Goal: Transaction & Acquisition: Subscribe to service/newsletter

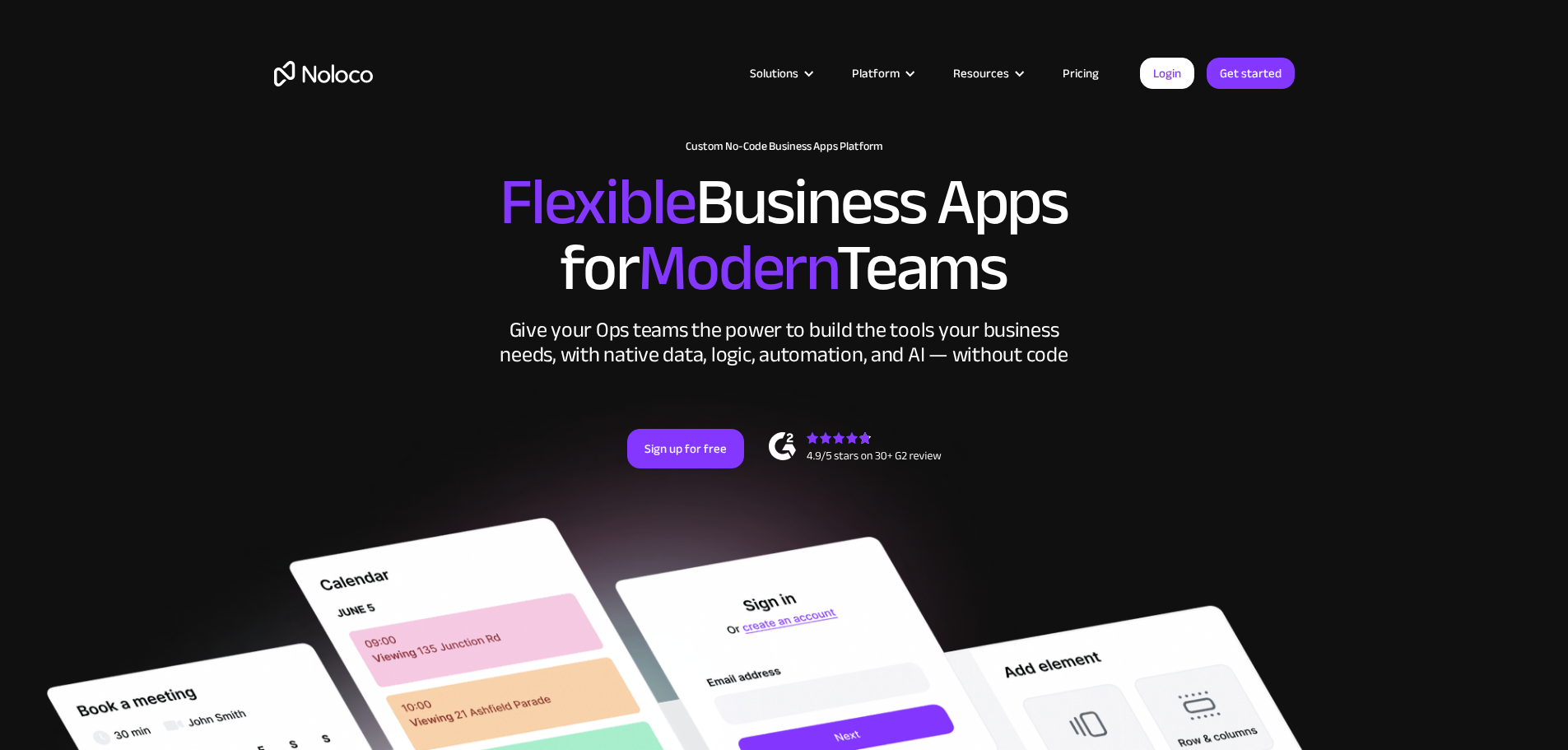
click at [1085, 75] on link "Pricing" at bounding box center [1080, 74] width 78 height 22
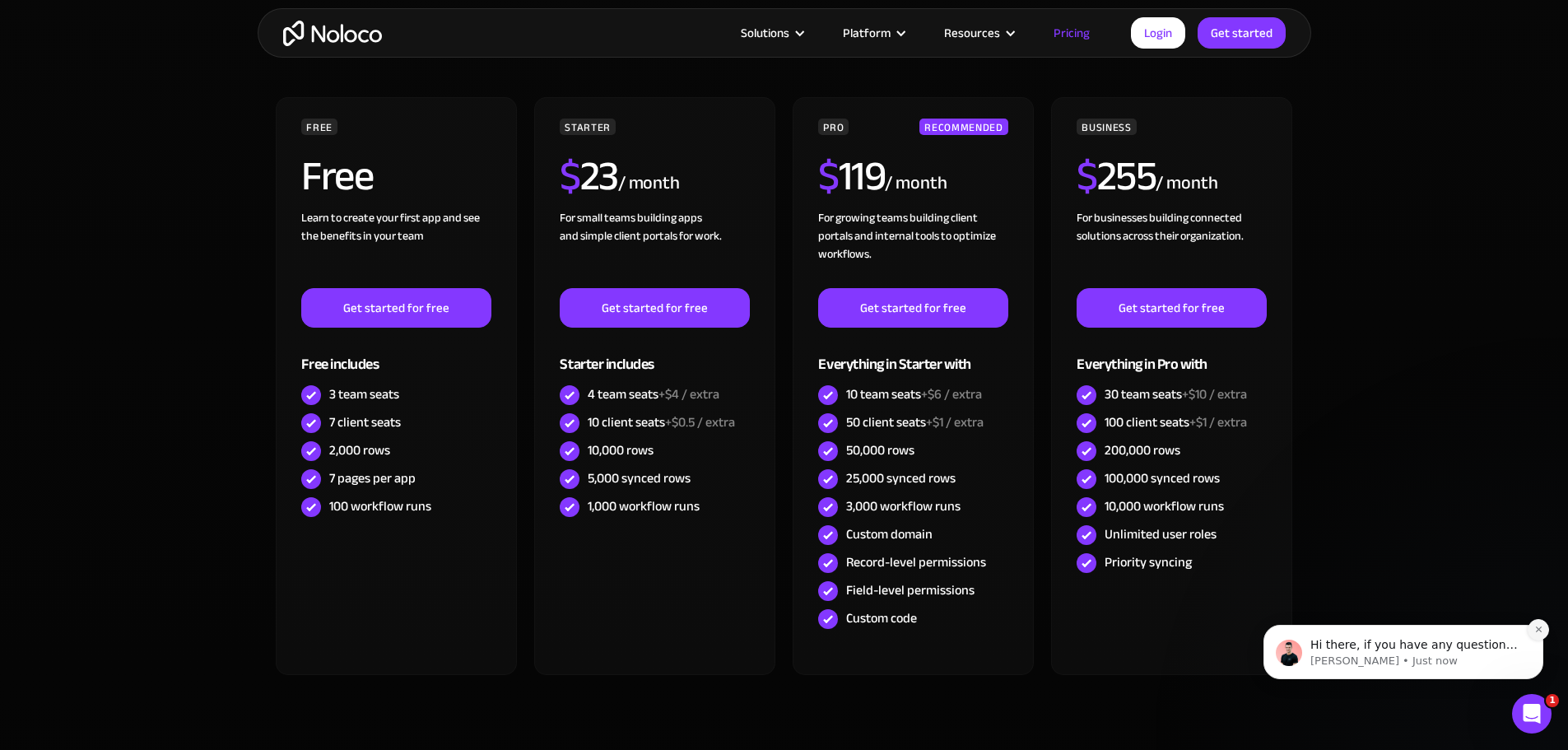
click at [1536, 625] on icon "Dismiss notification" at bounding box center [1538, 629] width 9 height 9
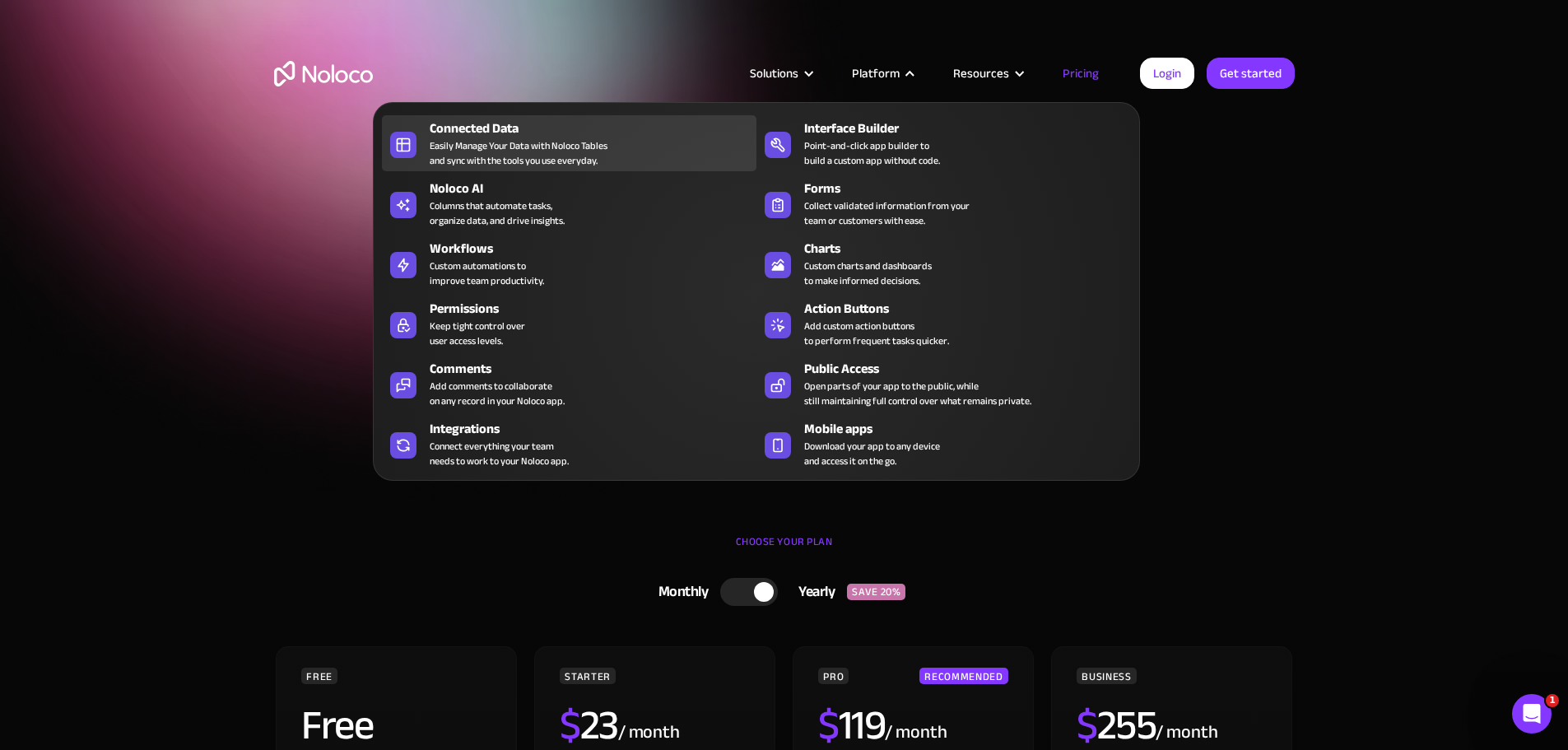
click at [642, 158] on div "Connected Data Easily Manage Your Data with Noloco Tables and sync with the too…" at bounding box center [589, 143] width 319 height 49
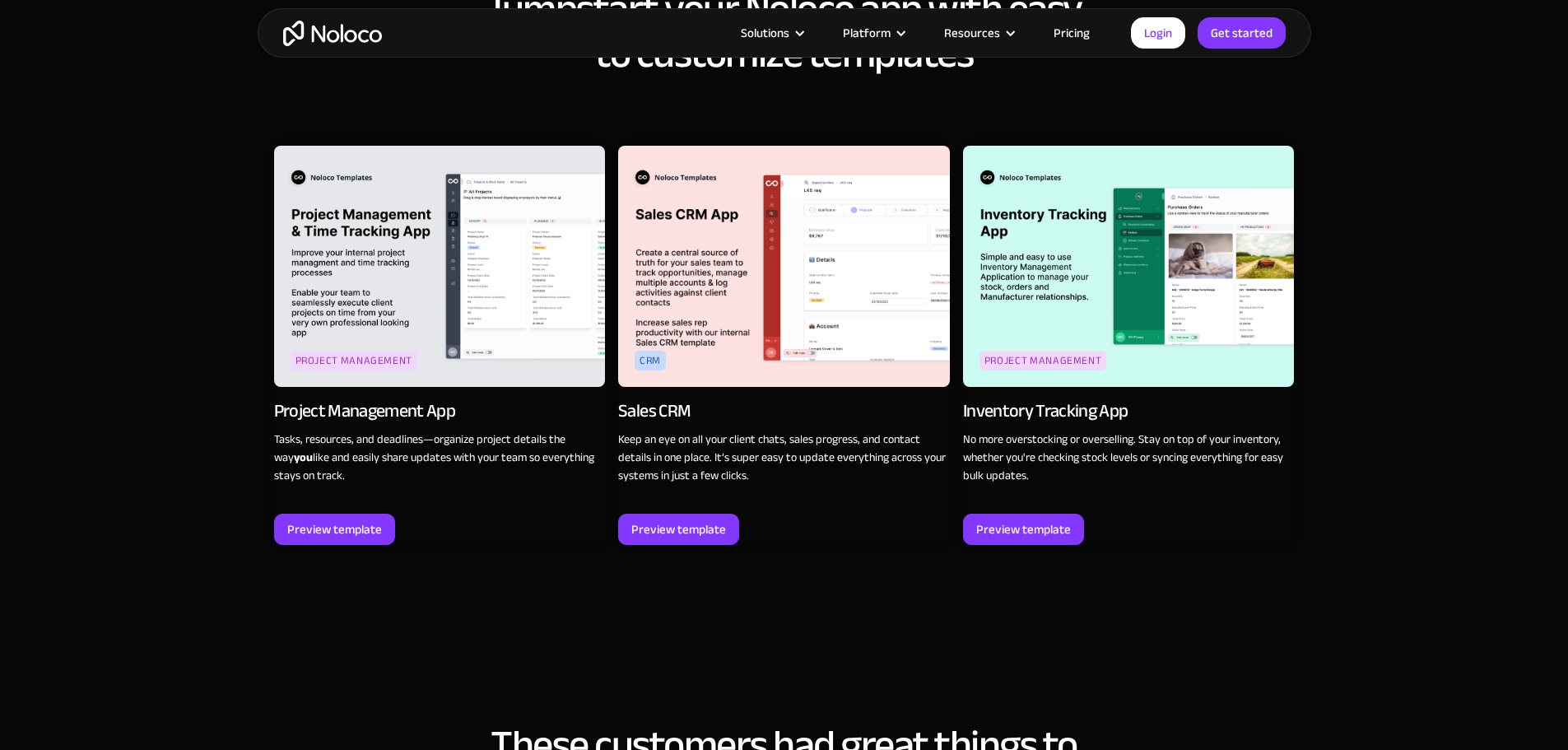
scroll to position [1783, 0]
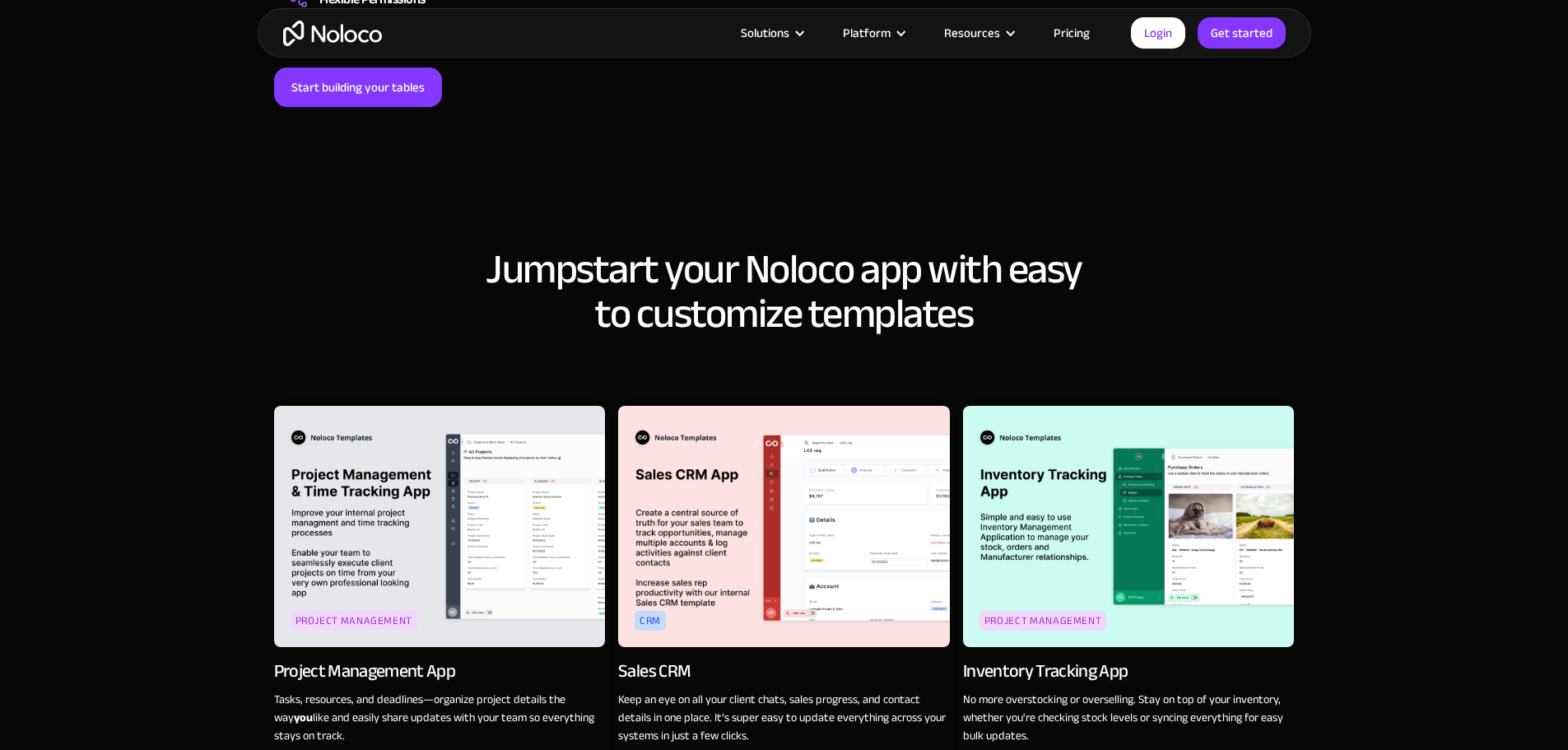
click at [1081, 19] on div "Solutions Use Cases Business Types Project Management Keep track of customers, …" at bounding box center [784, 33] width 1054 height 49
click at [1080, 28] on link "Pricing" at bounding box center [1071, 33] width 78 height 22
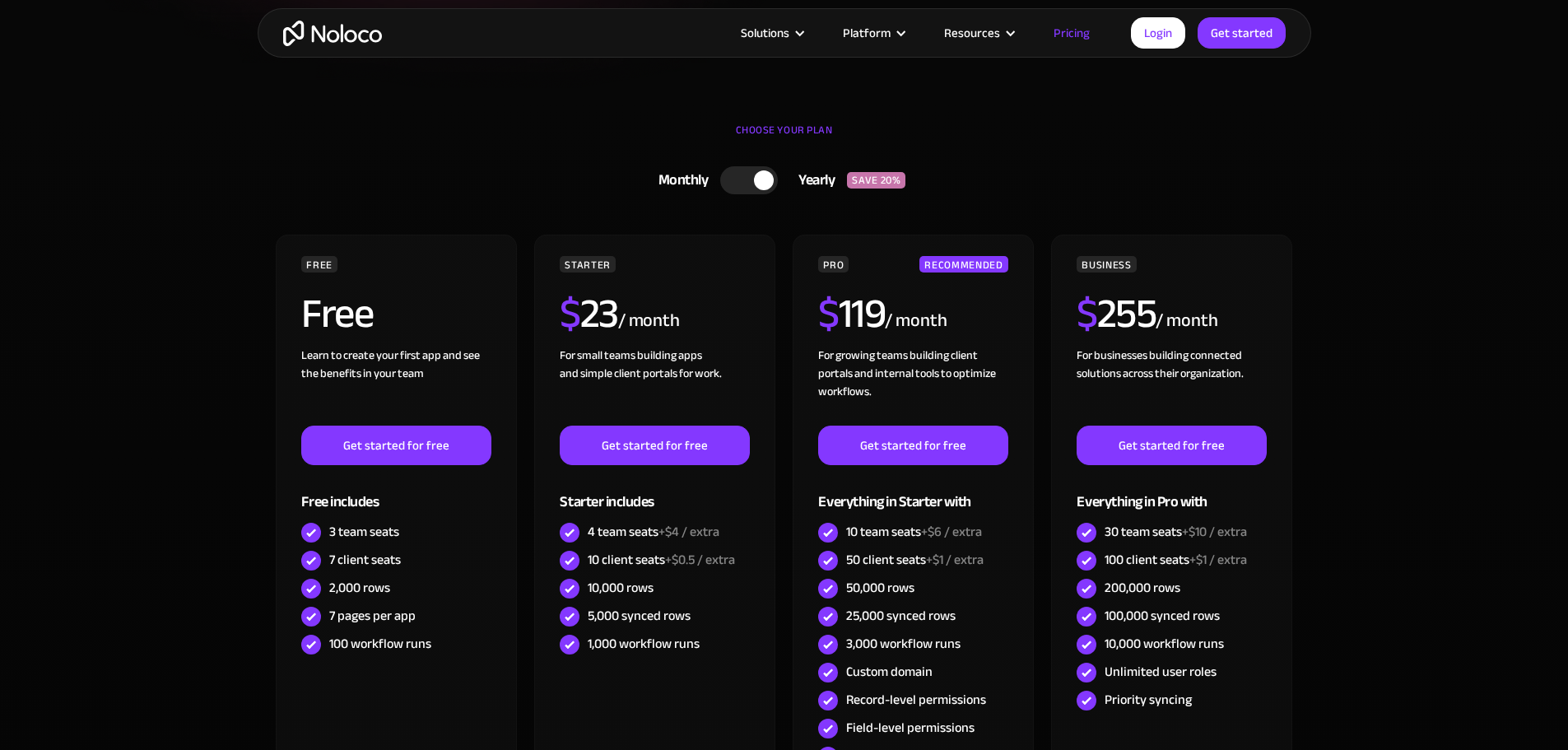
scroll to position [411, 0]
click at [753, 171] on div at bounding box center [748, 180] width 58 height 28
click at [746, 180] on div at bounding box center [741, 181] width 20 height 20
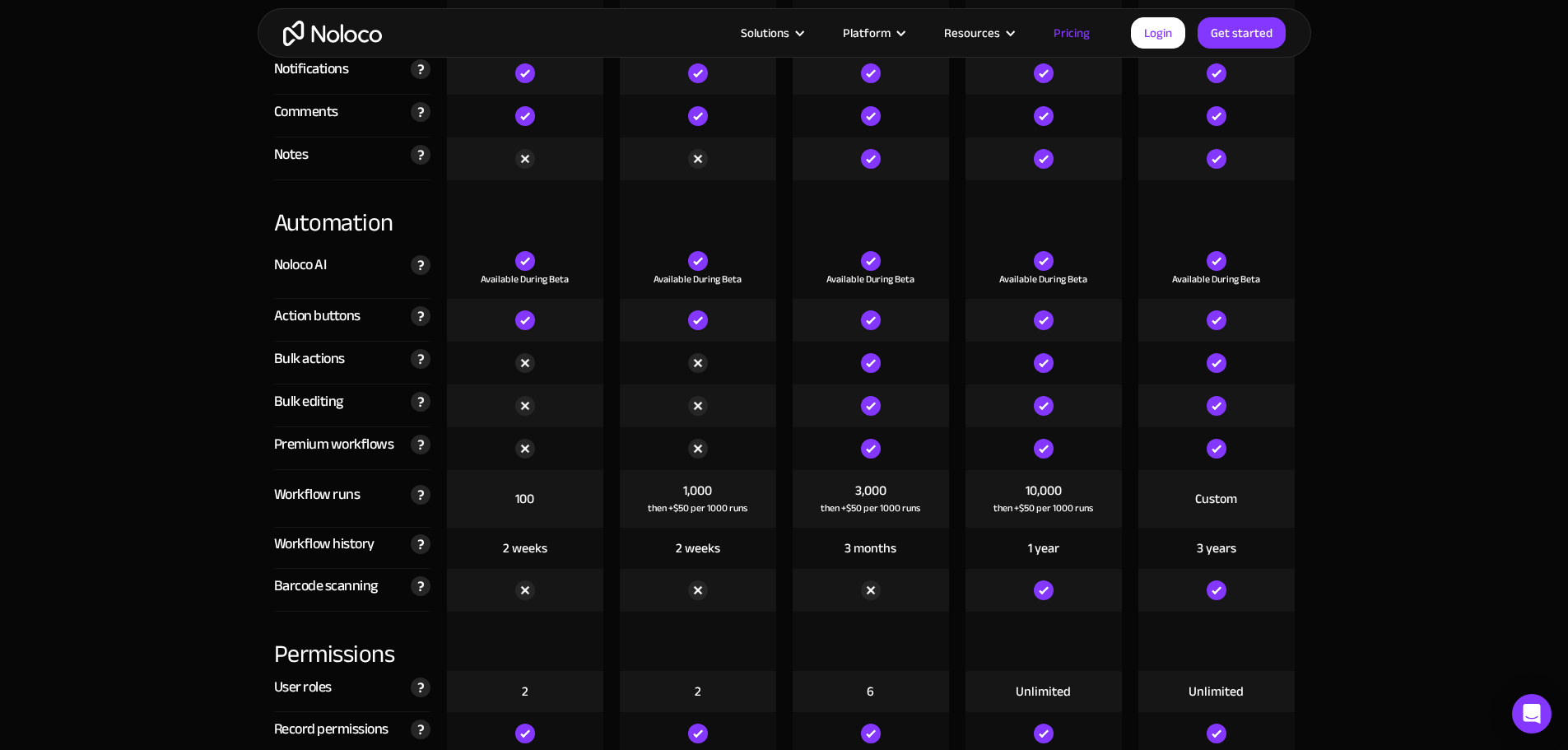
scroll to position [3154, 0]
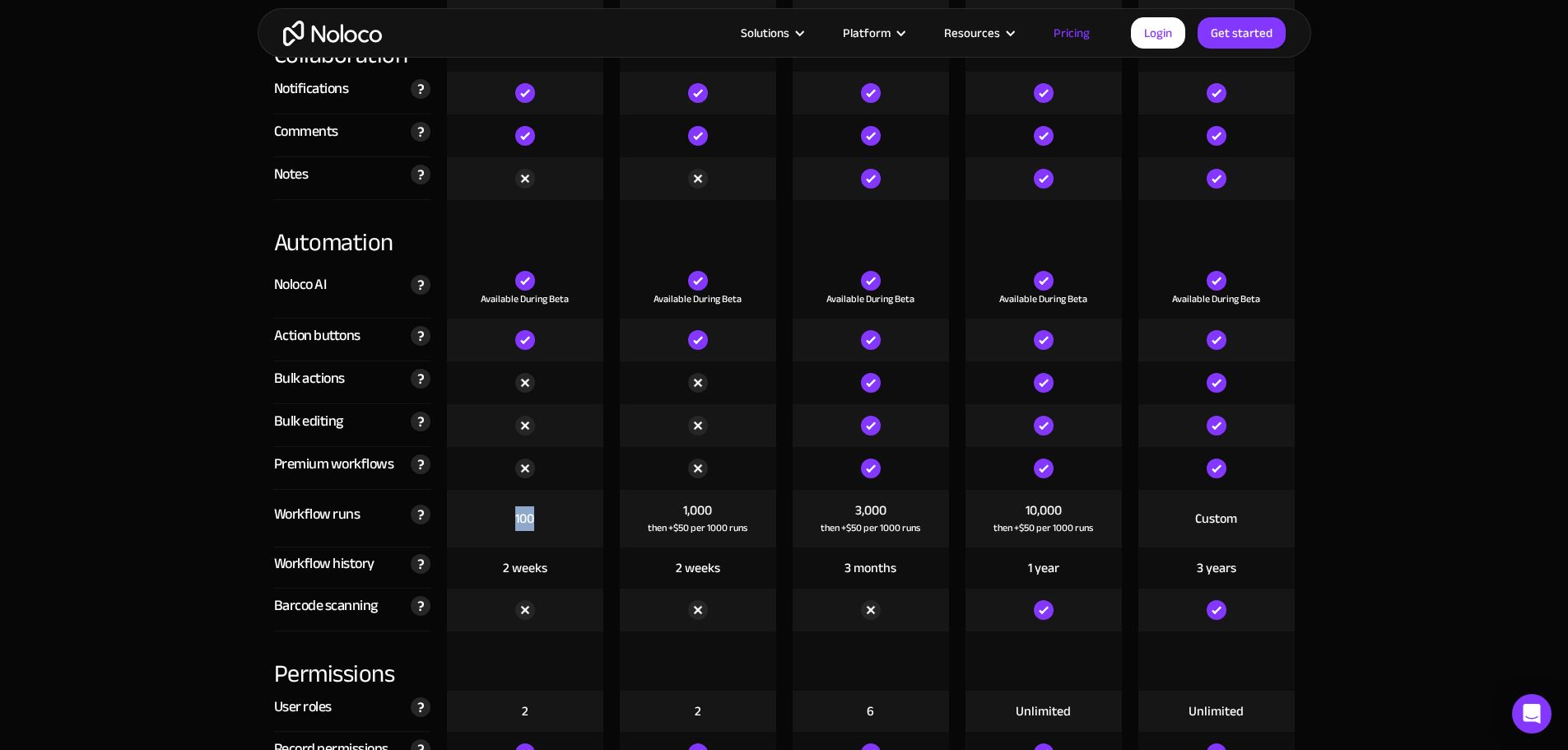
drag, startPoint x: 509, startPoint y: 519, endPoint x: 573, endPoint y: 515, distance: 64.1
click at [573, 515] on div "100" at bounding box center [524, 518] width 156 height 58
click at [313, 538] on div "Workflow runs The number of workflows that run each month. Every time you trigg…" at bounding box center [352, 518] width 156 height 58
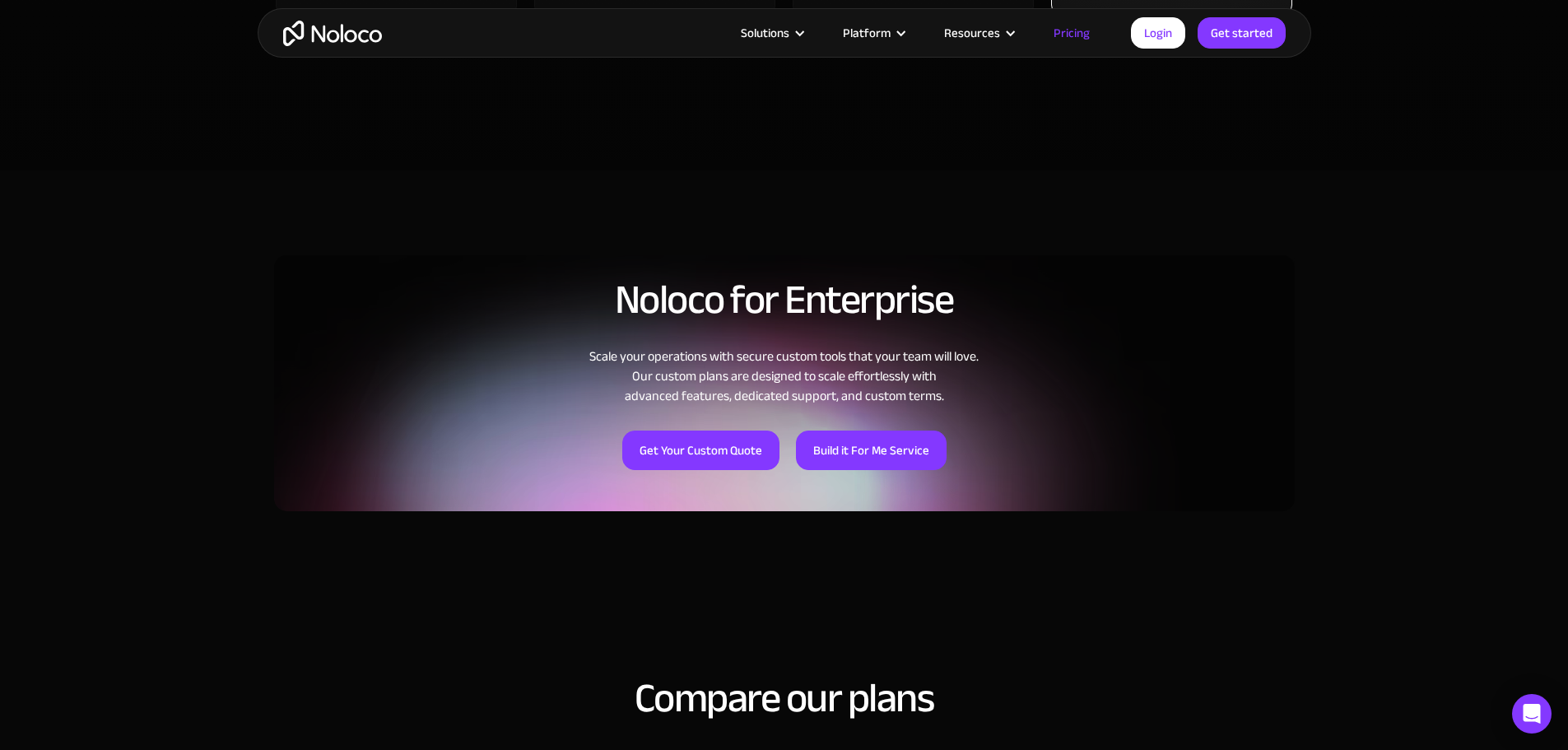
scroll to position [823, 0]
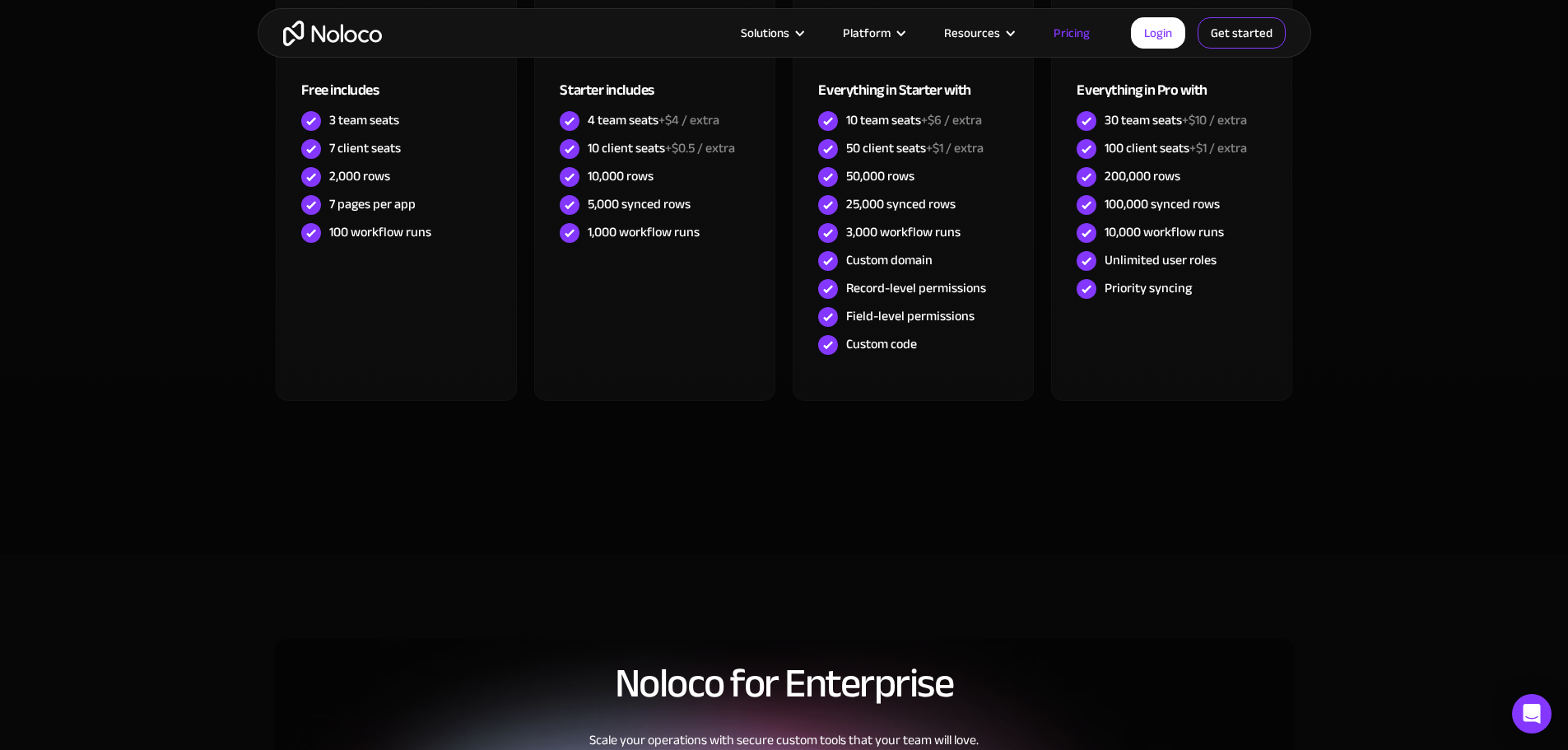
click at [0, 0] on link "Get started" at bounding box center [0, 0] width 0 height 0
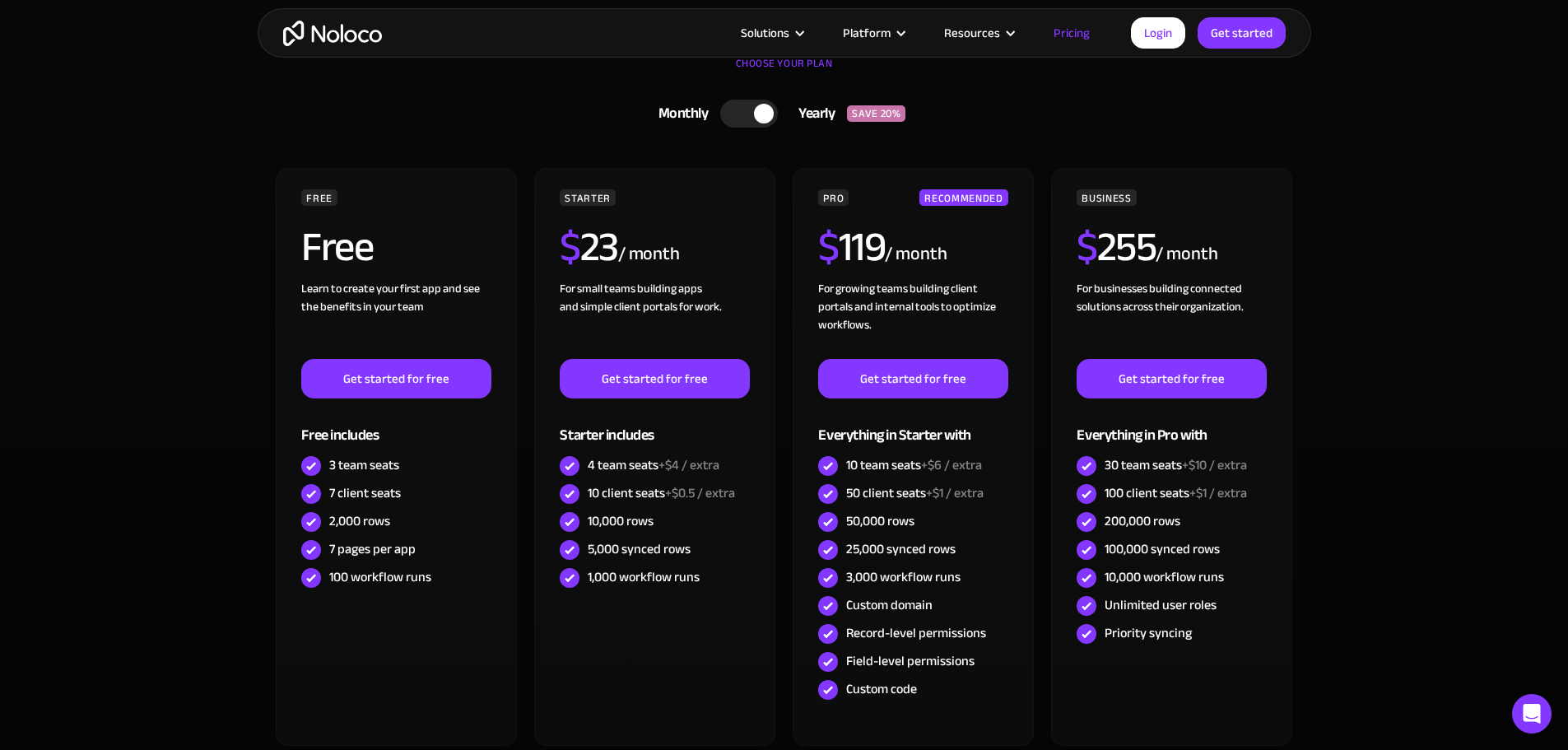
scroll to position [0, 0]
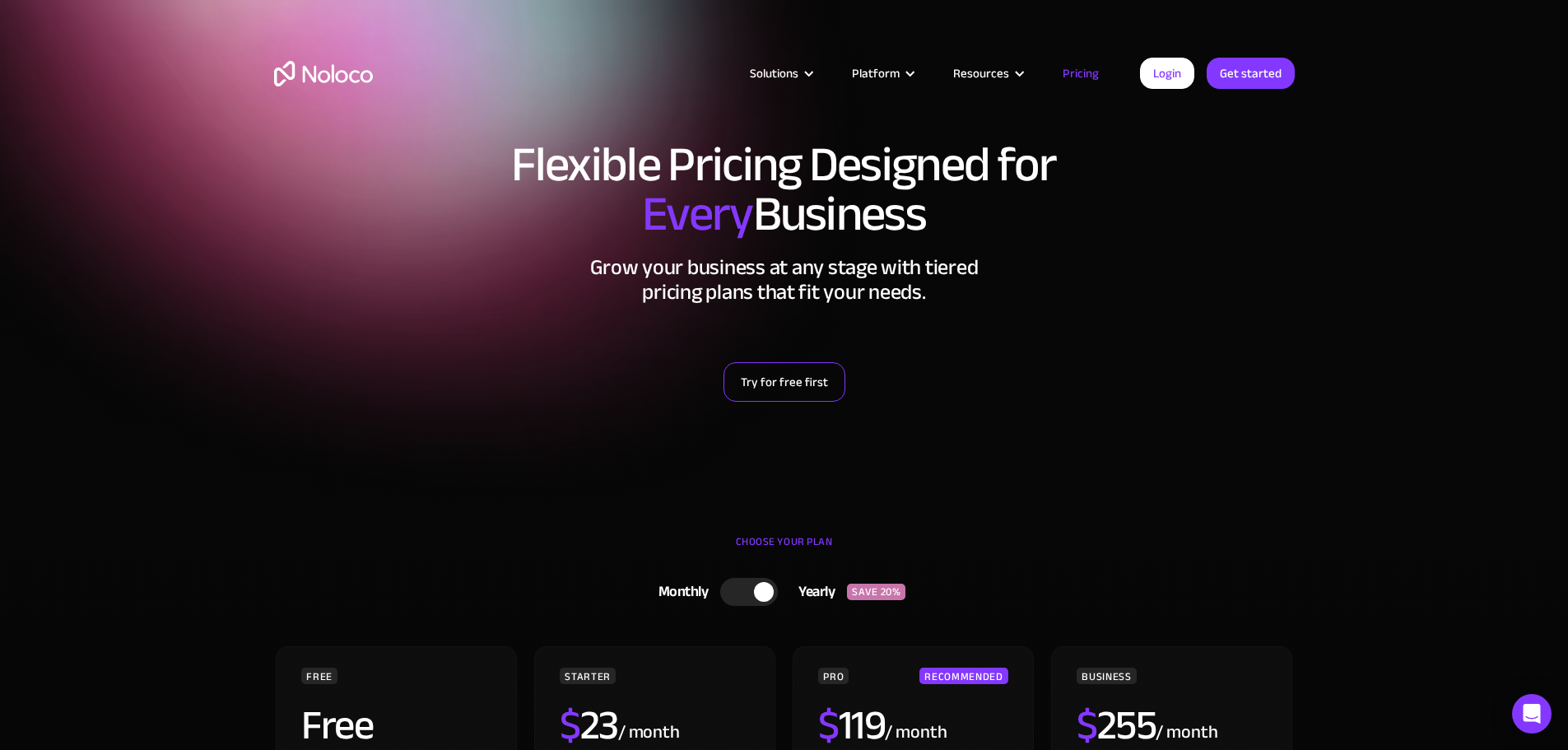
click at [765, 385] on link "Try for free first" at bounding box center [784, 381] width 122 height 39
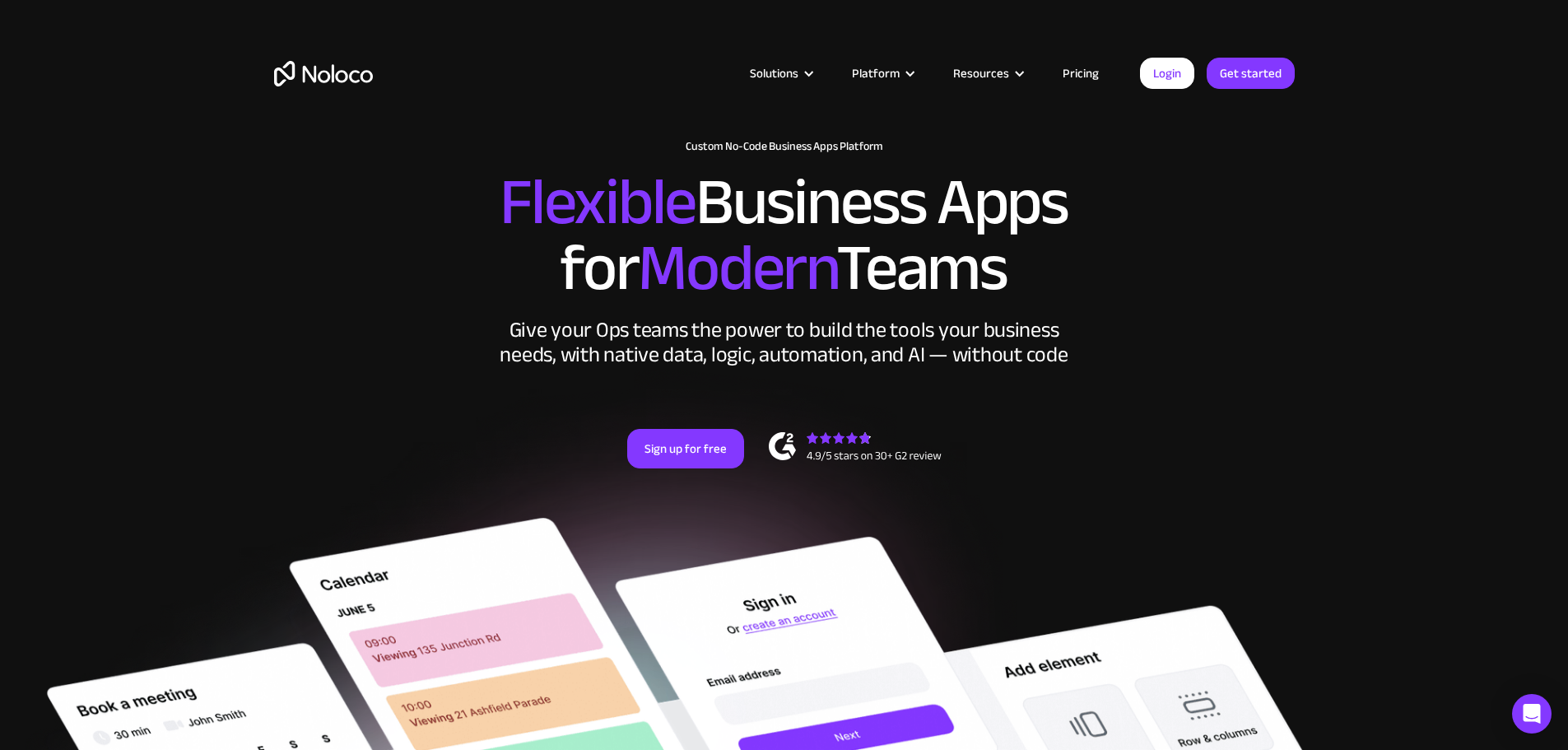
click at [1096, 68] on link "Pricing" at bounding box center [1080, 74] width 78 height 22
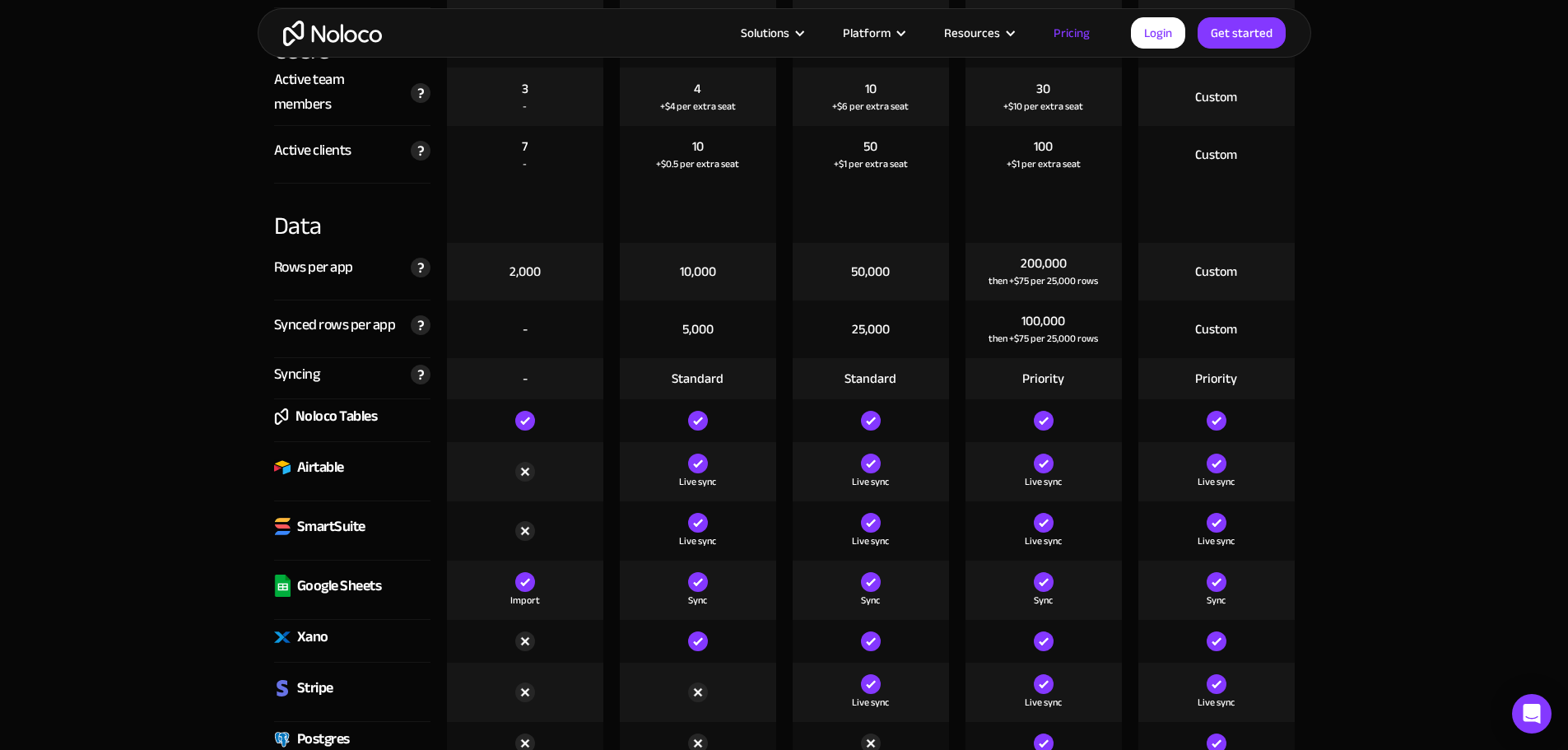
scroll to position [2195, 0]
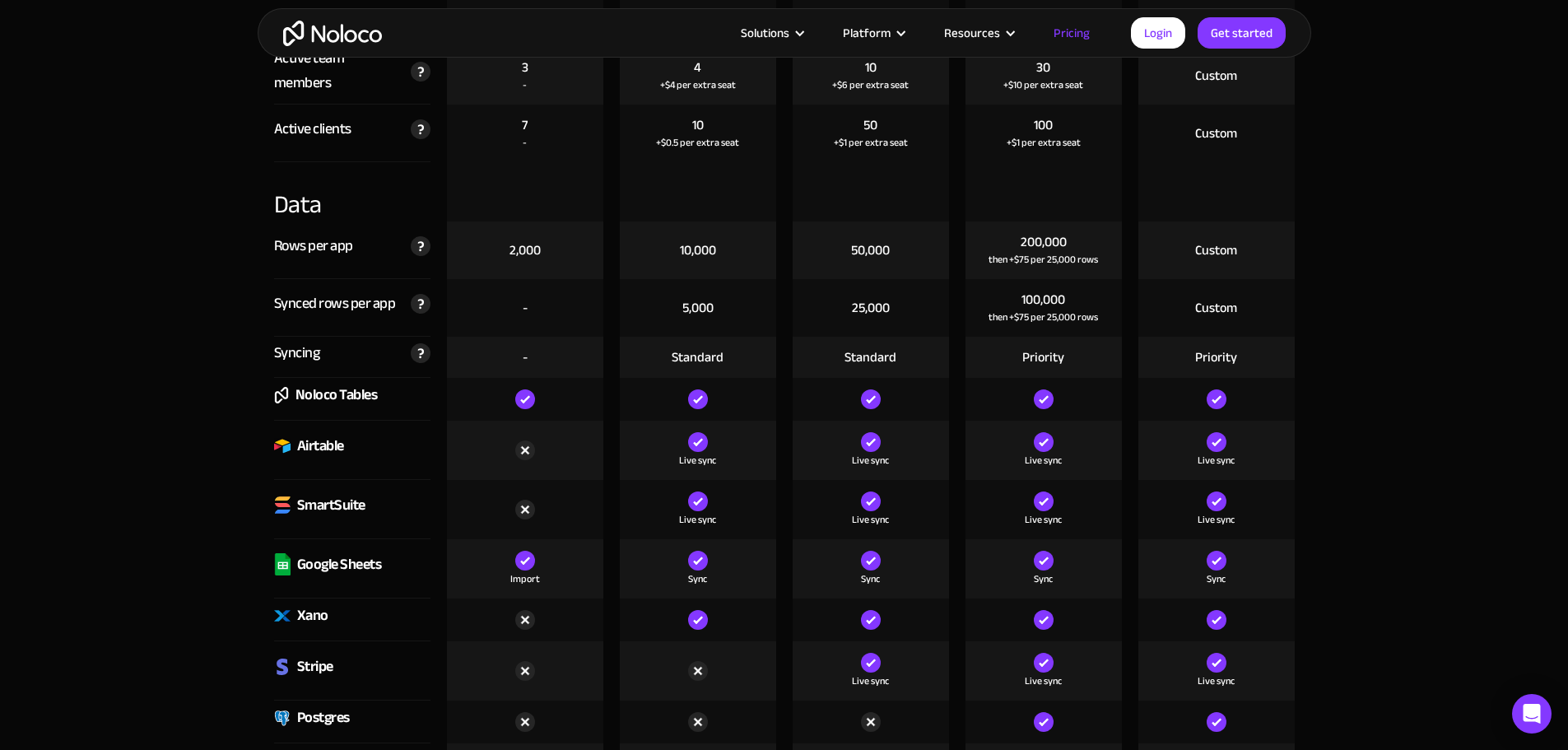
click at [701, 562] on img at bounding box center [698, 560] width 20 height 20
